Goal: Task Accomplishment & Management: Manage account settings

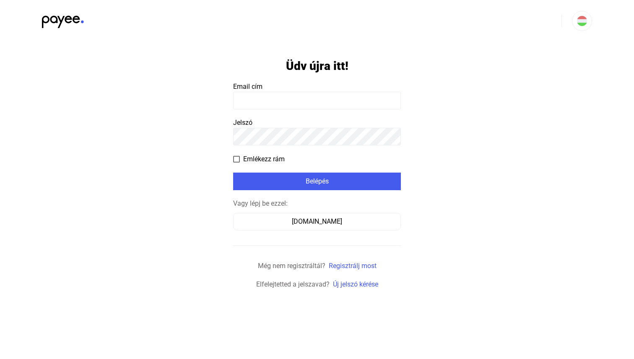
click at [266, 106] on input at bounding box center [317, 101] width 168 height 18
type input "**********"
click at [251, 155] on span "Emlékezz rám" at bounding box center [263, 159] width 41 height 10
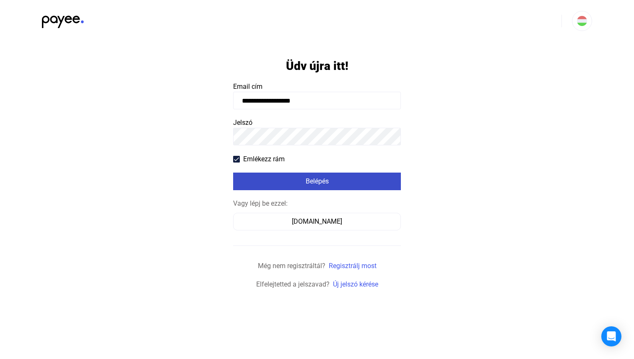
click at [269, 173] on button "Belépés" at bounding box center [317, 182] width 168 height 18
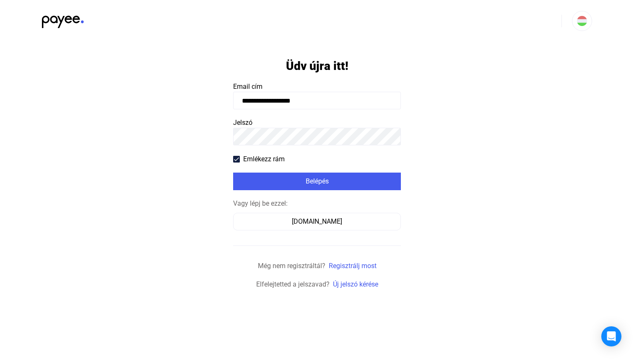
click input "submit" at bounding box center [0, 0] width 0 height 0
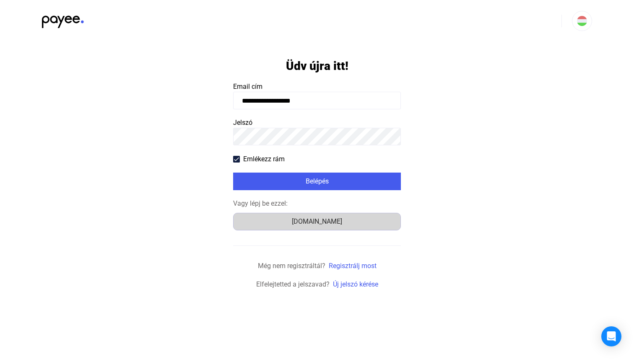
click at [308, 222] on div "[DOMAIN_NAME]" at bounding box center [317, 222] width 162 height 10
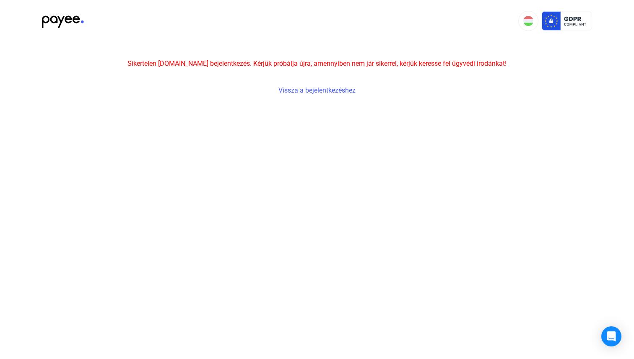
click at [297, 84] on div "Sikertelen [DOMAIN_NAME] bejelentkezés. Kérjük próbálja újra, amennyiben nem já…" at bounding box center [316, 69] width 379 height 54
click at [297, 89] on link "Vissza a bejelentkezéshez" at bounding box center [316, 90] width 77 height 8
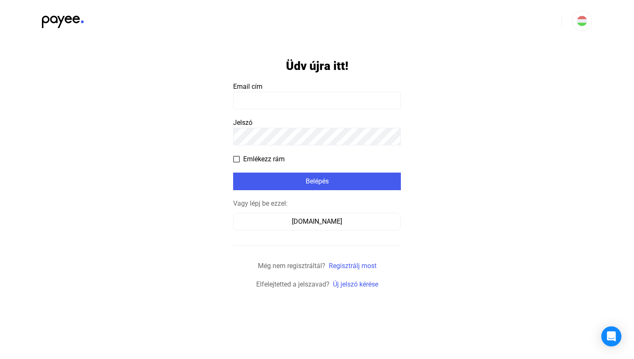
click at [297, 99] on input at bounding box center [317, 101] width 168 height 18
type input "**********"
click input "submit" at bounding box center [0, 0] width 0 height 0
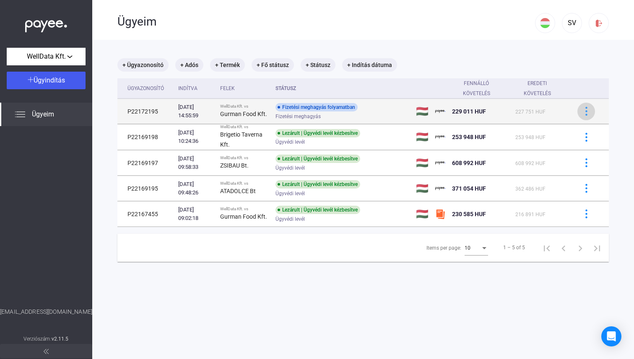
click at [586, 109] on img at bounding box center [586, 111] width 9 height 9
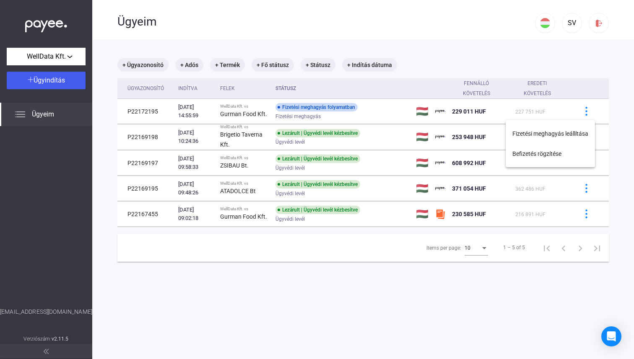
click at [175, 107] on div at bounding box center [317, 179] width 634 height 359
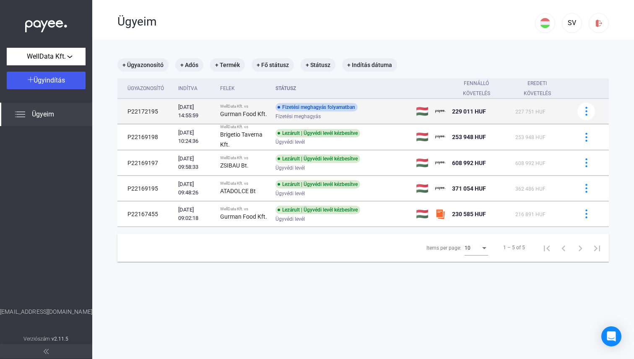
click at [140, 114] on td "P22172195" at bounding box center [145, 111] width 57 height 25
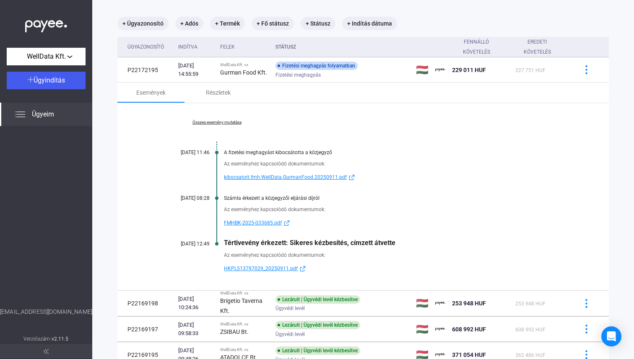
scroll to position [42, 0]
click at [286, 186] on div "Összes esemény mutatása [DATE] 11:46 A fizetési meghagyást kibocsátotta a közje…" at bounding box center [362, 196] width 491 height 187
click at [286, 178] on span "kibocsatott.fmh.WellData.GurmanFood.20250911.pdf" at bounding box center [285, 177] width 123 height 10
click at [271, 269] on span "HKPL513797029_20250911.pdf" at bounding box center [261, 268] width 74 height 10
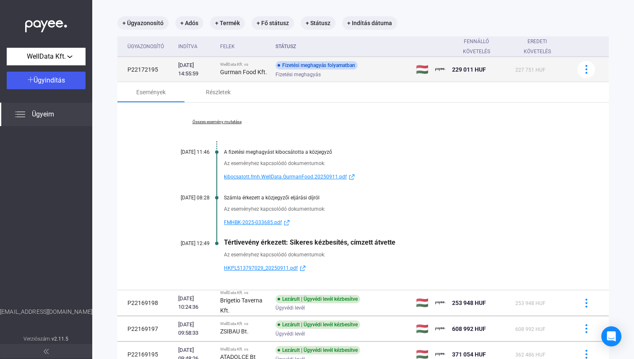
click at [213, 68] on div "[DATE] 14:55:59" at bounding box center [195, 69] width 35 height 17
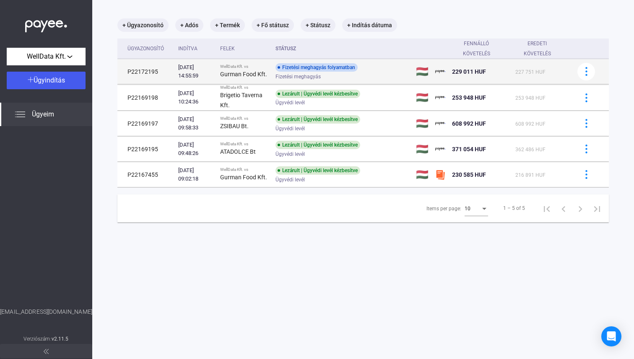
scroll to position [40, 0]
click at [213, 68] on div "[DATE] 14:55:59" at bounding box center [195, 71] width 35 height 17
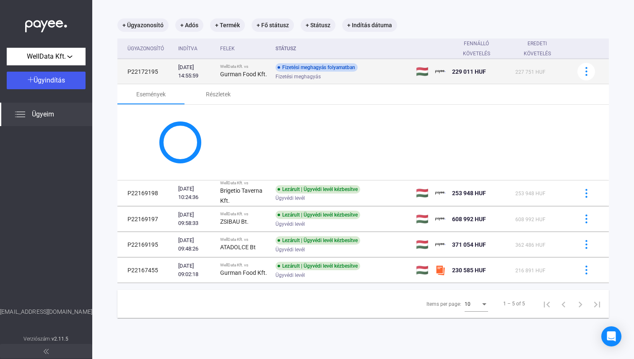
scroll to position [42, 0]
